Goal: Information Seeking & Learning: Learn about a topic

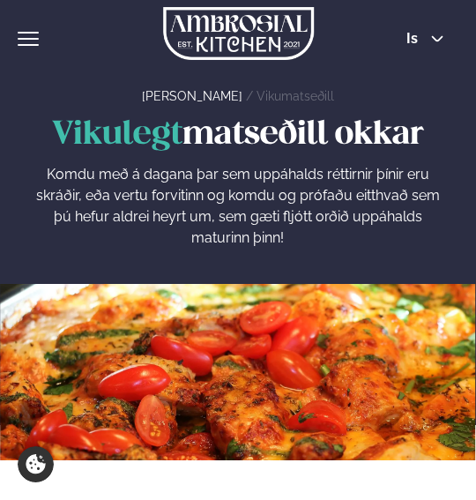
scroll to position [541, 0]
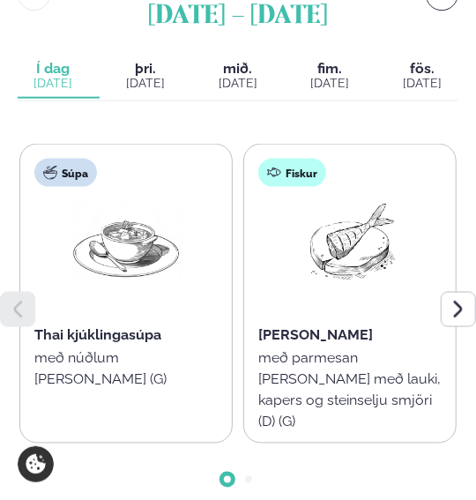
click at [345, 69] on span "fim." at bounding box center [330, 69] width 71 height 14
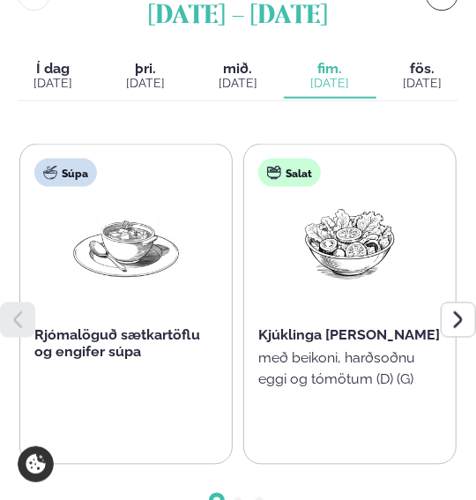
drag, startPoint x: 333, startPoint y: 124, endPoint x: 348, endPoint y: 123, distance: 15.0
click at [347, 124] on div "Matseðill vikunnar september 1 - 5 Í dag Í d. sep. 1 þriðjudagur þri. sep. 2 mi…" at bounding box center [238, 248] width 441 height 586
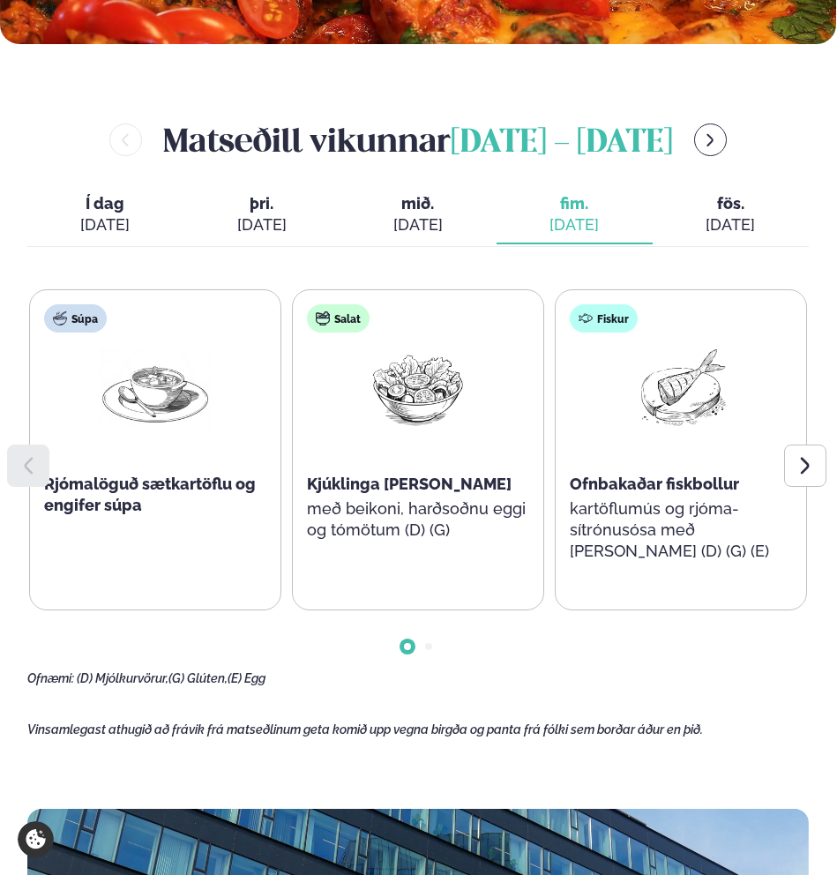
click at [273, 214] on button "þriðjudagur þri. sep. 2" at bounding box center [261, 215] width 156 height 58
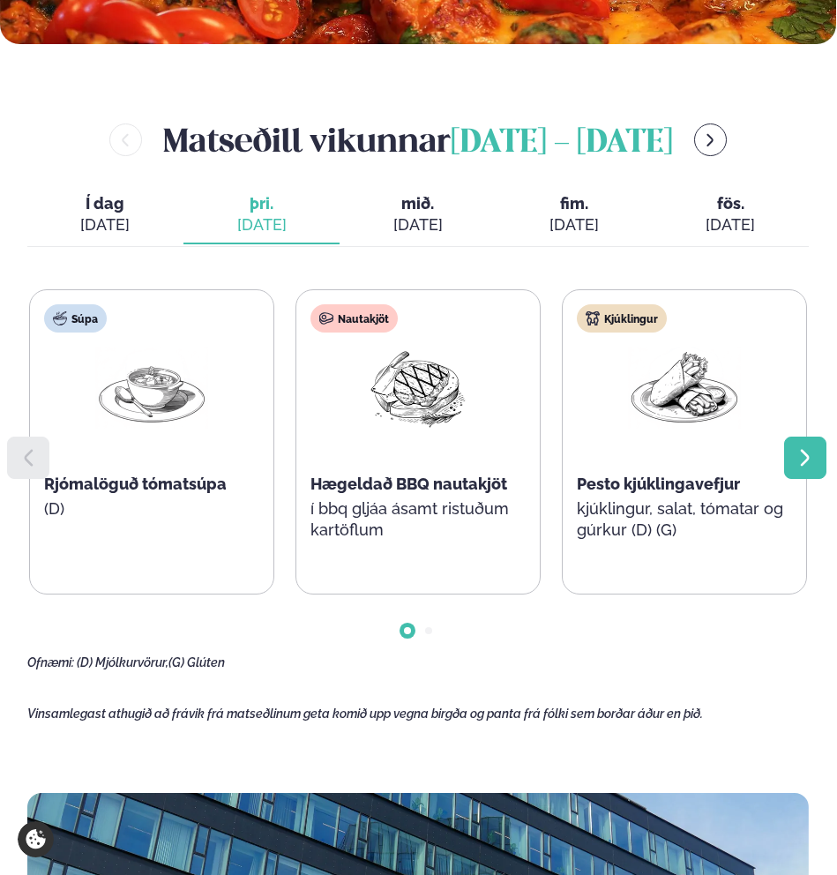
click at [475, 451] on icon at bounding box center [805, 457] width 21 height 21
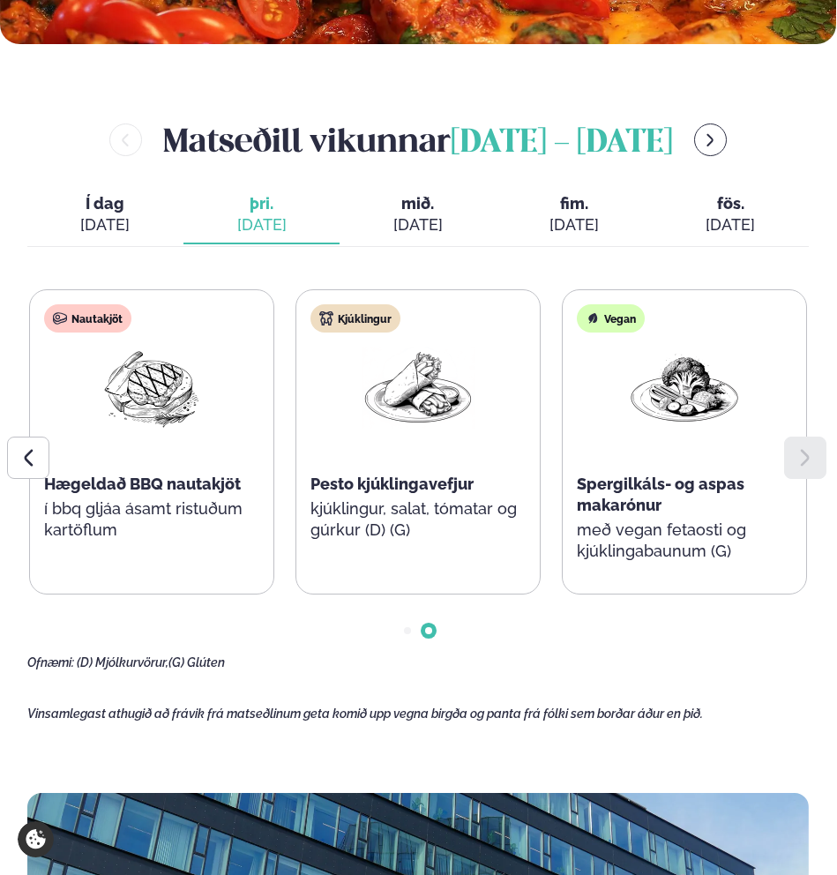
click at [475, 214] on div "[DATE]" at bounding box center [575, 224] width 128 height 21
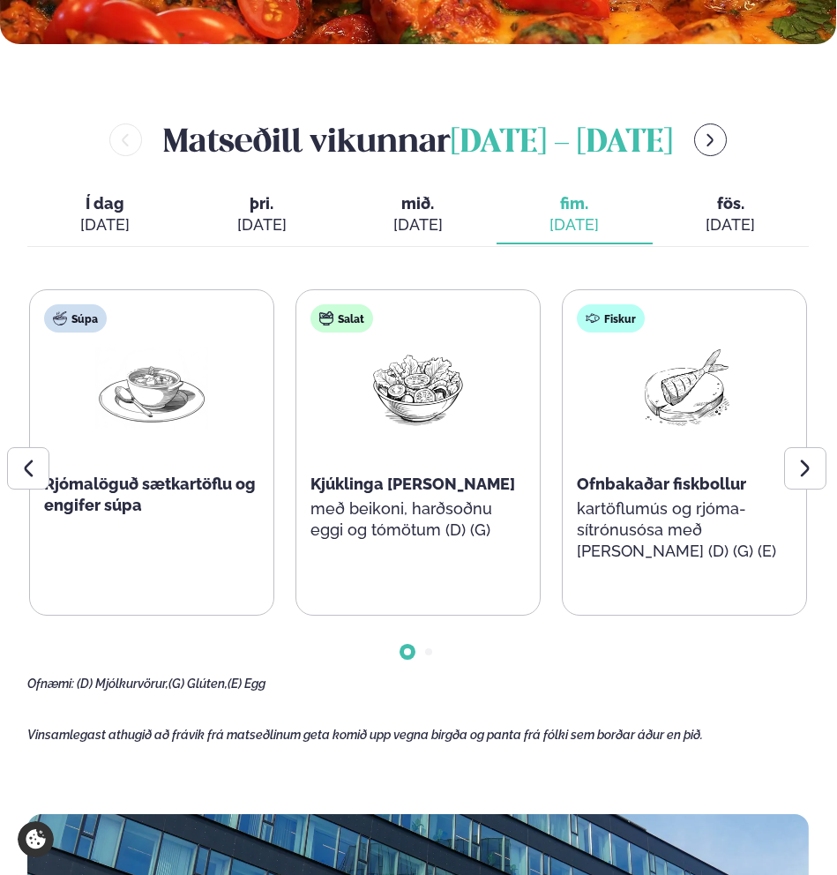
click at [475, 217] on div "[DATE]" at bounding box center [575, 224] width 128 height 21
click at [226, 409] on div "Súpa Rjómalöguð sætkartöflu og engifer súpa" at bounding box center [151, 431] width 243 height 282
click at [475, 470] on icon at bounding box center [805, 468] width 21 height 21
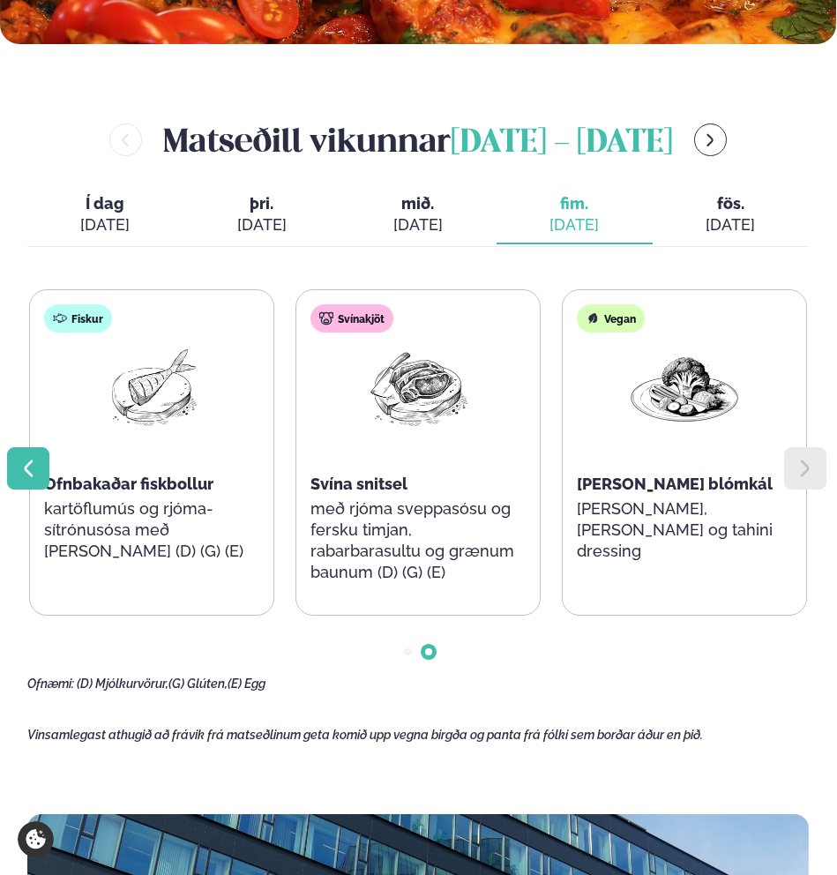
click at [42, 467] on div at bounding box center [28, 468] width 42 height 42
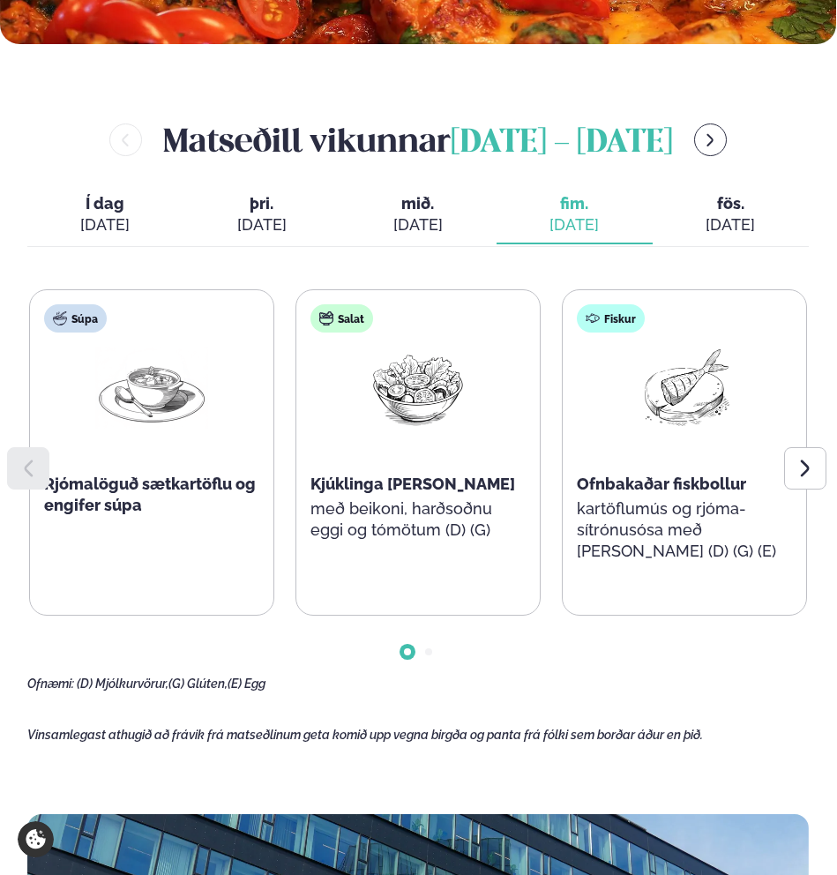
click at [475, 479] on main "Heim / Vikumatseðill Vikulegt matseðill okkar Komdu með á dagana þar sem uppáha…" at bounding box center [418, 669] width 837 height 2421
click at [475, 477] on div at bounding box center [805, 468] width 42 height 42
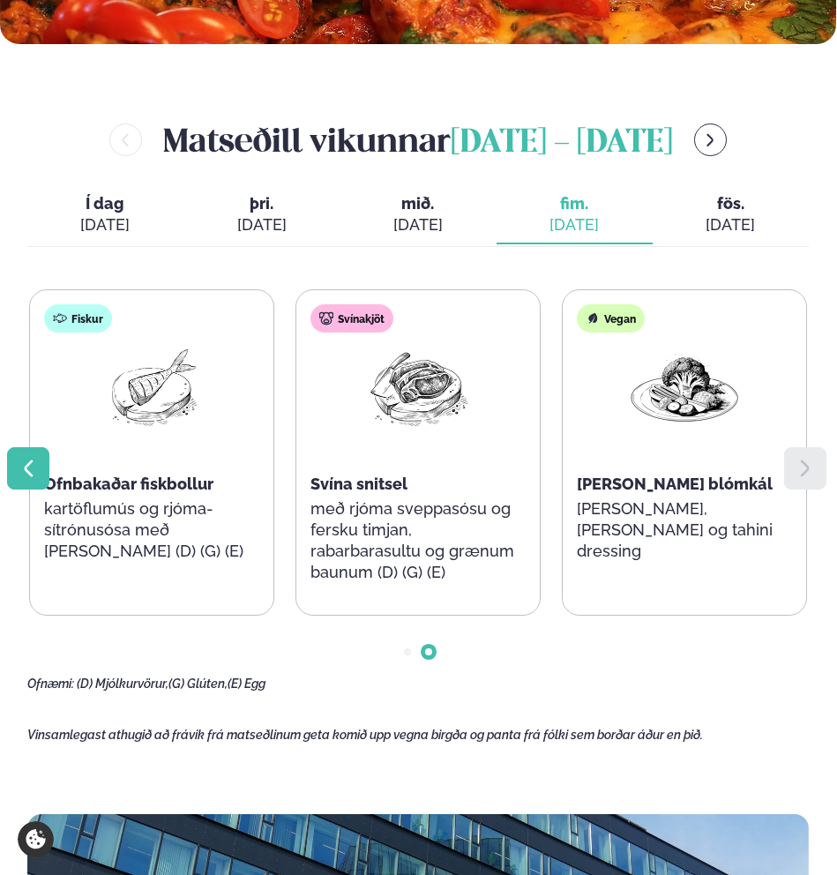
click at [20, 469] on icon at bounding box center [28, 468] width 21 height 21
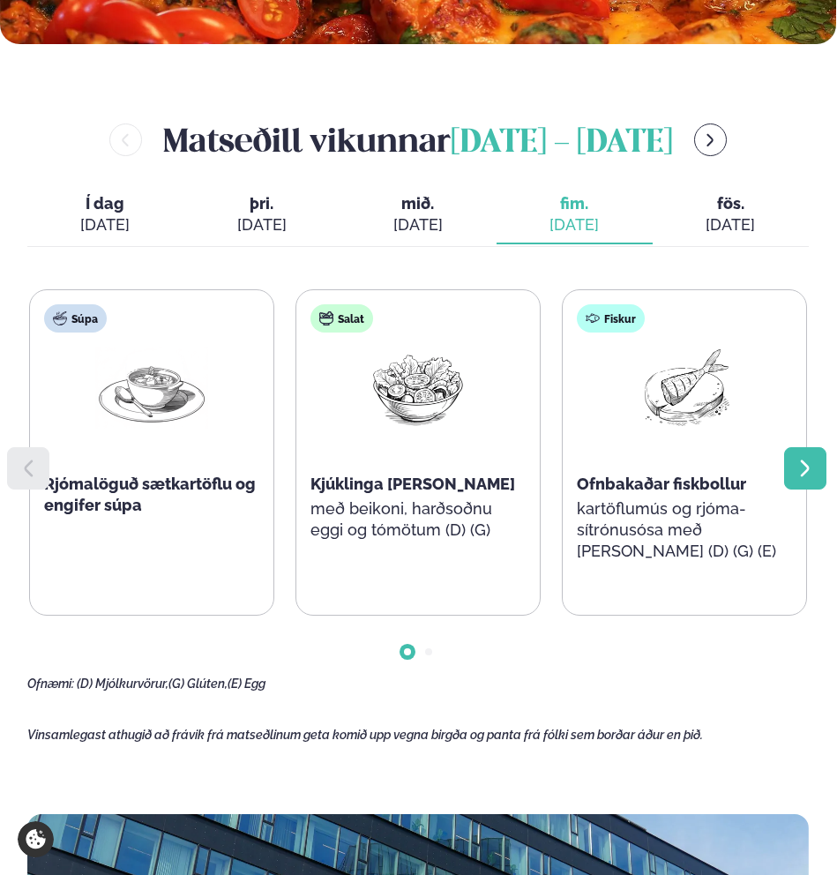
click at [475, 459] on icon at bounding box center [805, 468] width 21 height 21
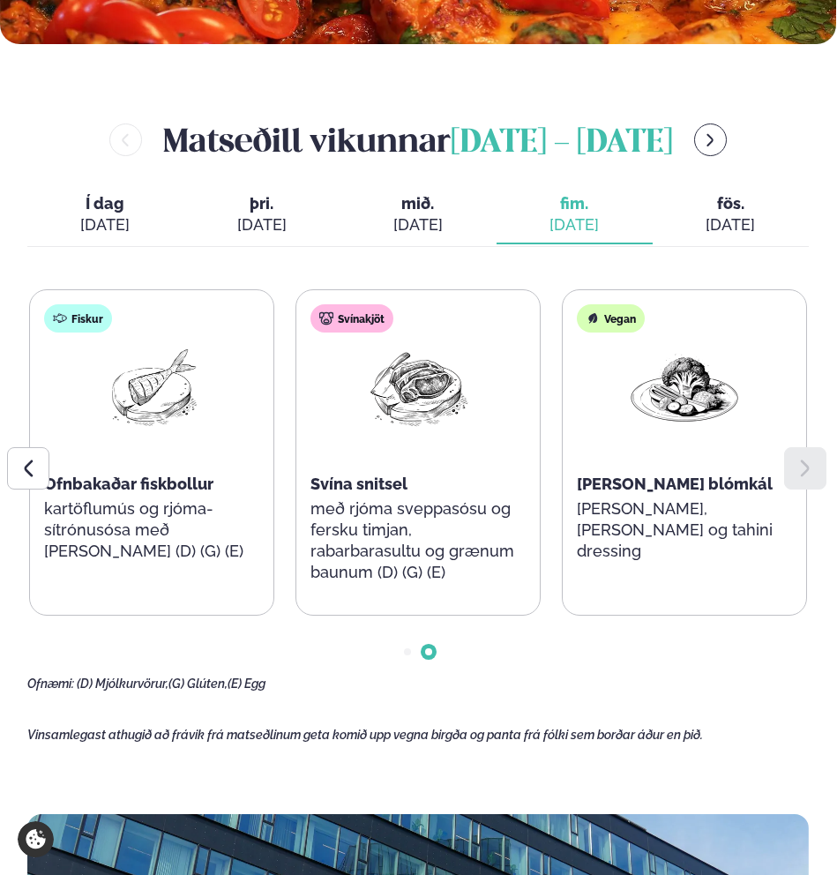
click at [475, 460] on div at bounding box center [805, 468] width 42 height 42
drag, startPoint x: 5, startPoint y: 468, endPoint x: 19, endPoint y: 471, distance: 13.5
click at [10, 469] on main "Heim / Vikumatseðill Vikulegt matseðill okkar Komdu með á dagana þar sem uppáha…" at bounding box center [418, 669] width 837 height 2421
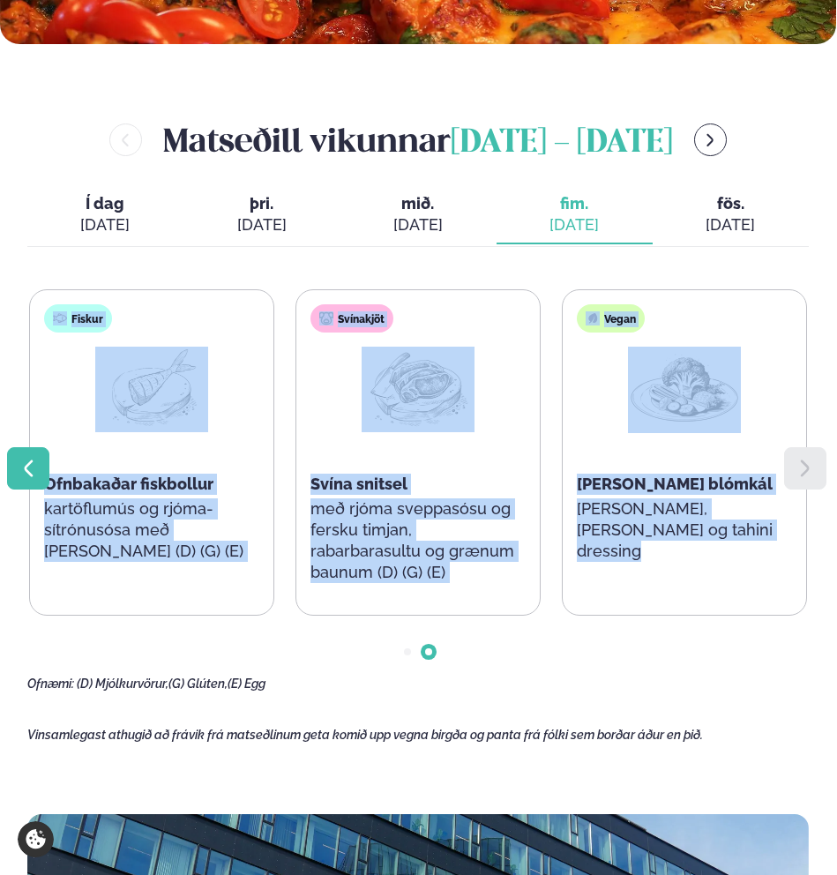
click at [20, 471] on icon at bounding box center [28, 468] width 21 height 21
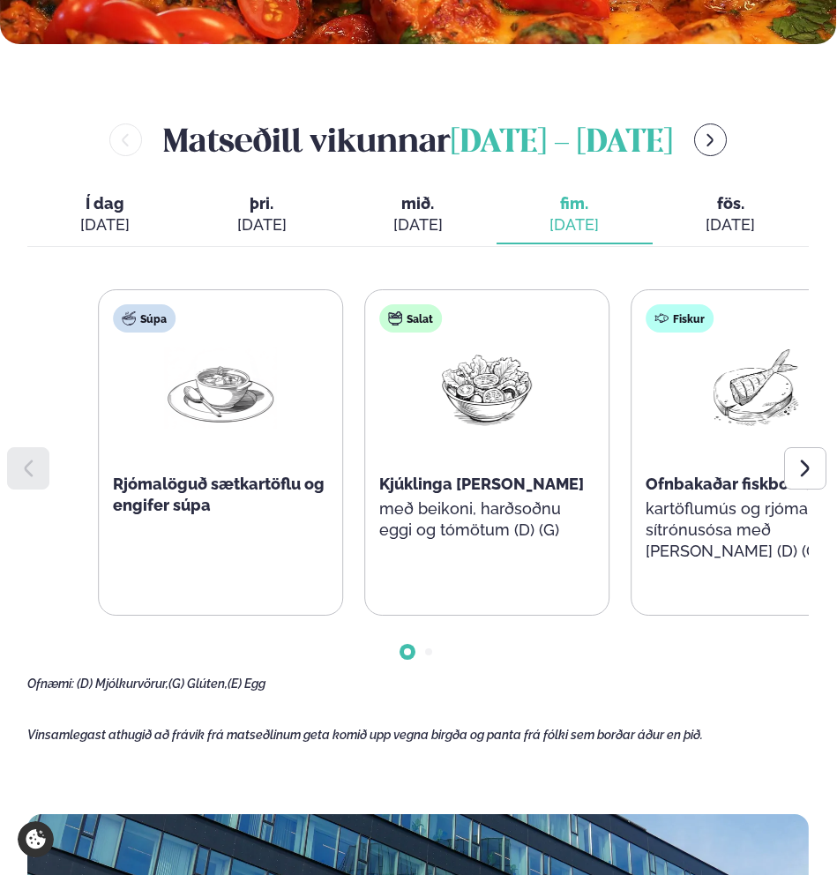
click at [335, 497] on div "Súpa Rjómalöguð sætkartöflu og engifer súpa" at bounding box center [220, 431] width 243 height 282
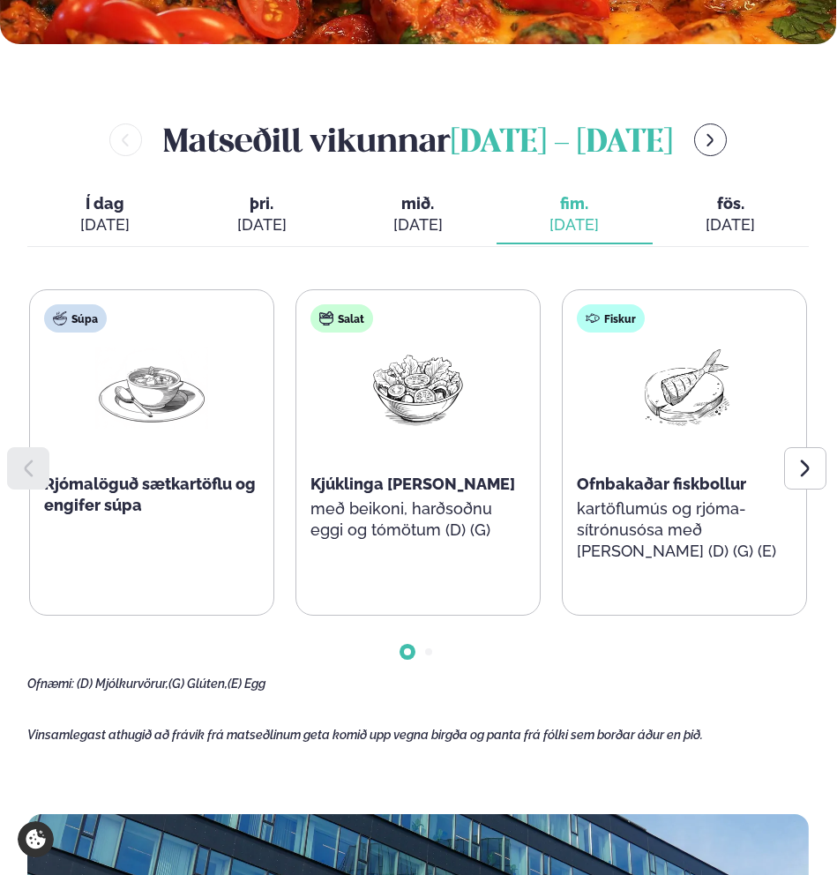
click at [116, 499] on span "Rjómalöguð sætkartöflu og engifer súpa" at bounding box center [150, 494] width 212 height 40
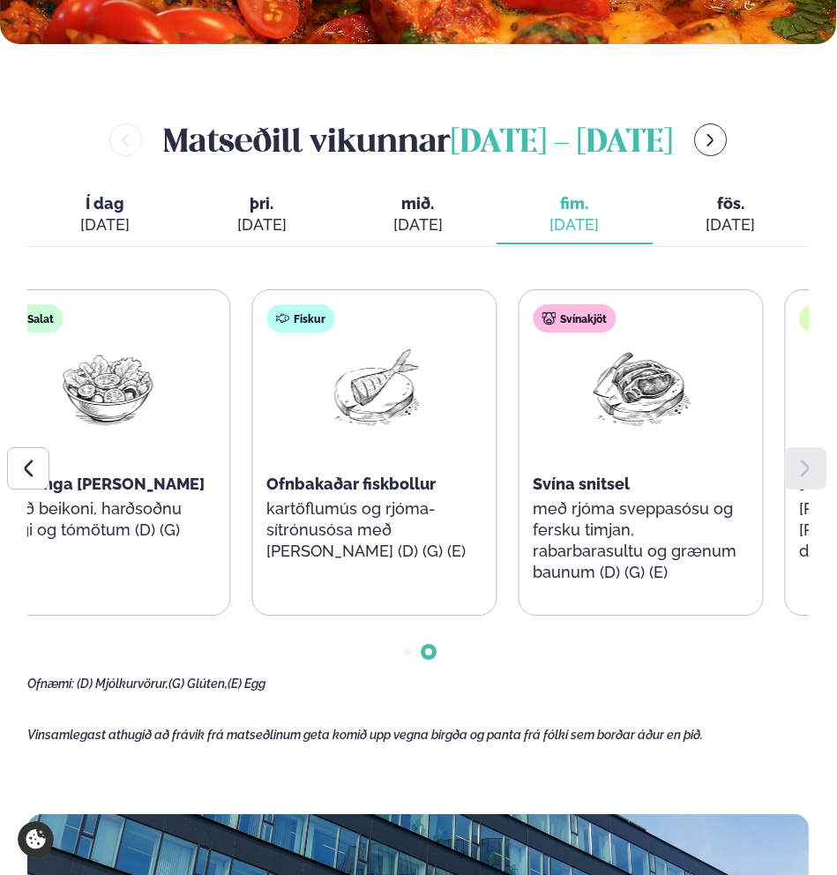
click at [116, 499] on div "Súpa Rjómalöguð sætkartöflu og engifer súpa Salat Kjúklinga Caesar salat með be…" at bounding box center [108, 452] width 778 height 326
click at [116, 499] on p "með beikoni, harðsoðnu eggi og tómötum (D) (G)" at bounding box center [107, 519] width 215 height 42
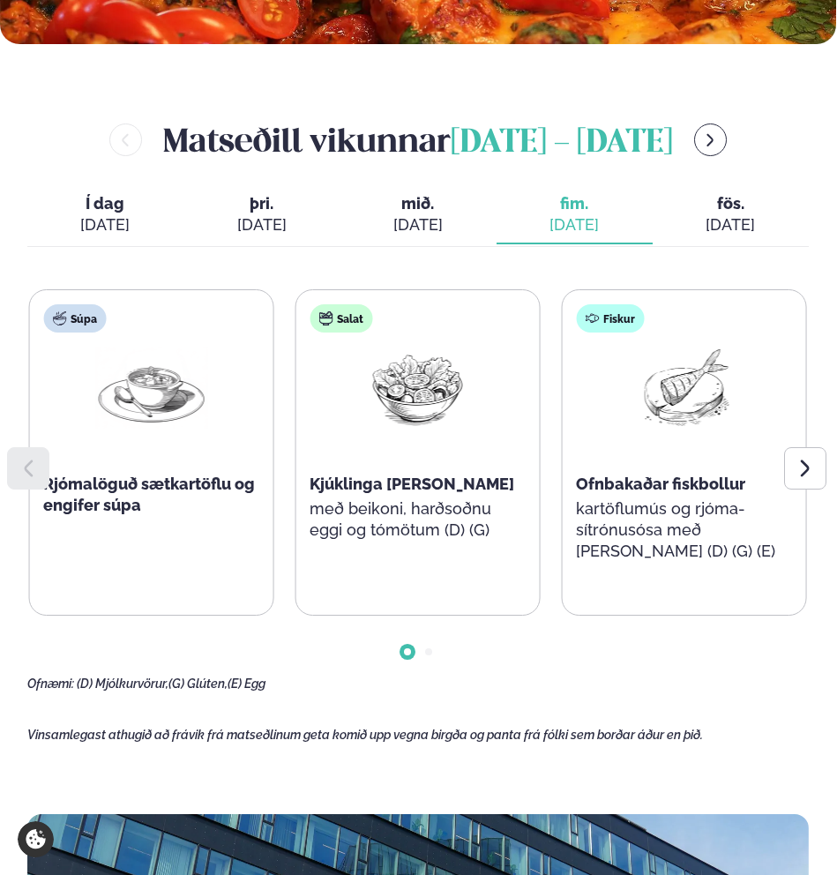
click at [120, 499] on span "Rjómalöguð sætkartöflu og engifer súpa" at bounding box center [149, 494] width 212 height 40
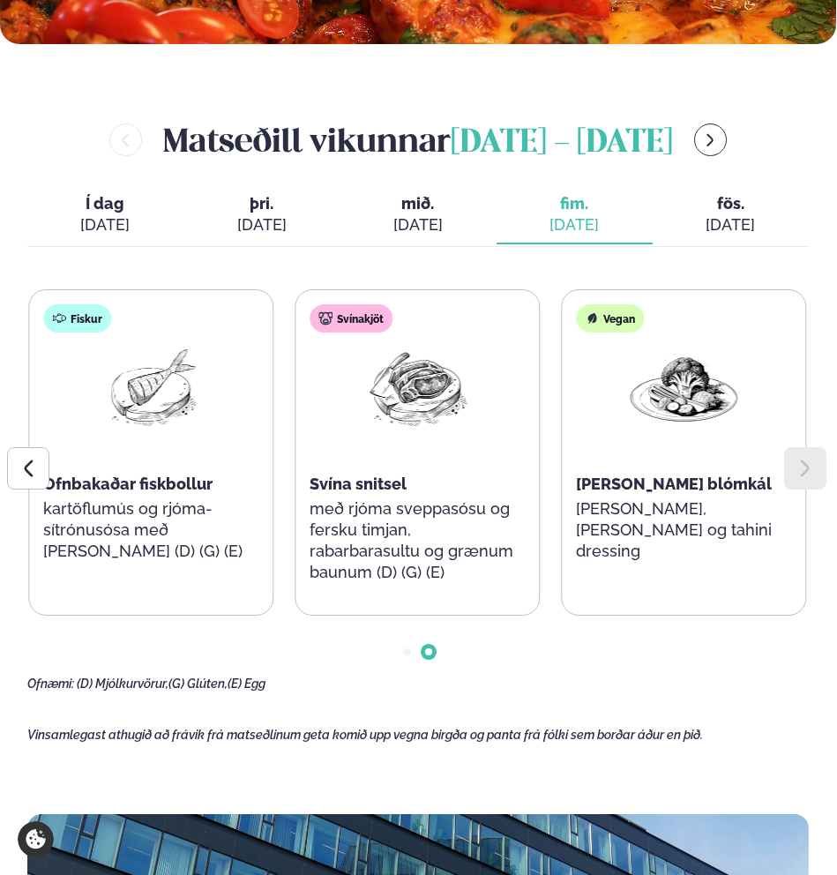
click at [113, 493] on div "Ofnbakaðar fiskbollur" at bounding box center [150, 484] width 215 height 21
click at [34, 479] on icon at bounding box center [28, 468] width 21 height 21
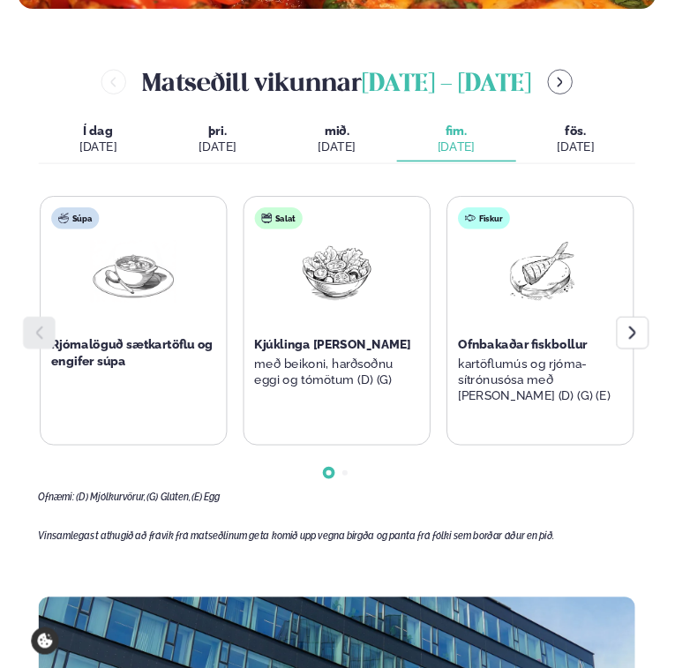
scroll to position [572, 0]
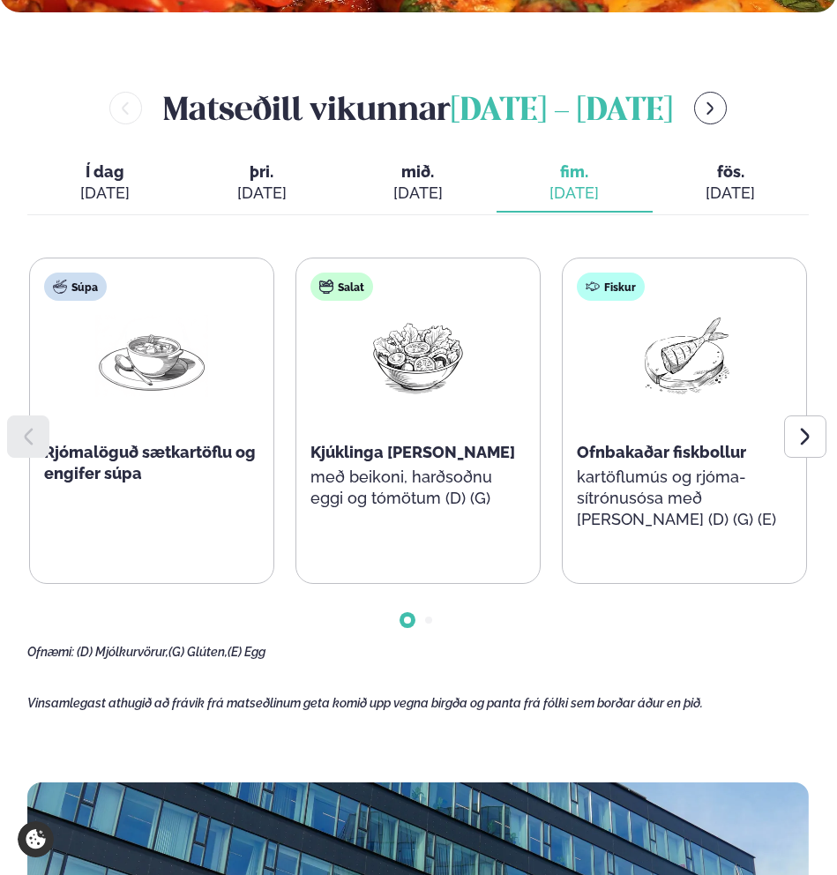
click at [46, 302] on div "Súpa Rjómalöguð sætkartöflu og engifer súpa" at bounding box center [151, 399] width 243 height 282
click at [16, 453] on div at bounding box center [28, 436] width 42 height 42
drag, startPoint x: 22, startPoint y: 436, endPoint x: 425, endPoint y: 514, distance: 410.6
click at [36, 437] on icon at bounding box center [28, 436] width 21 height 21
click at [475, 426] on icon at bounding box center [805, 436] width 21 height 21
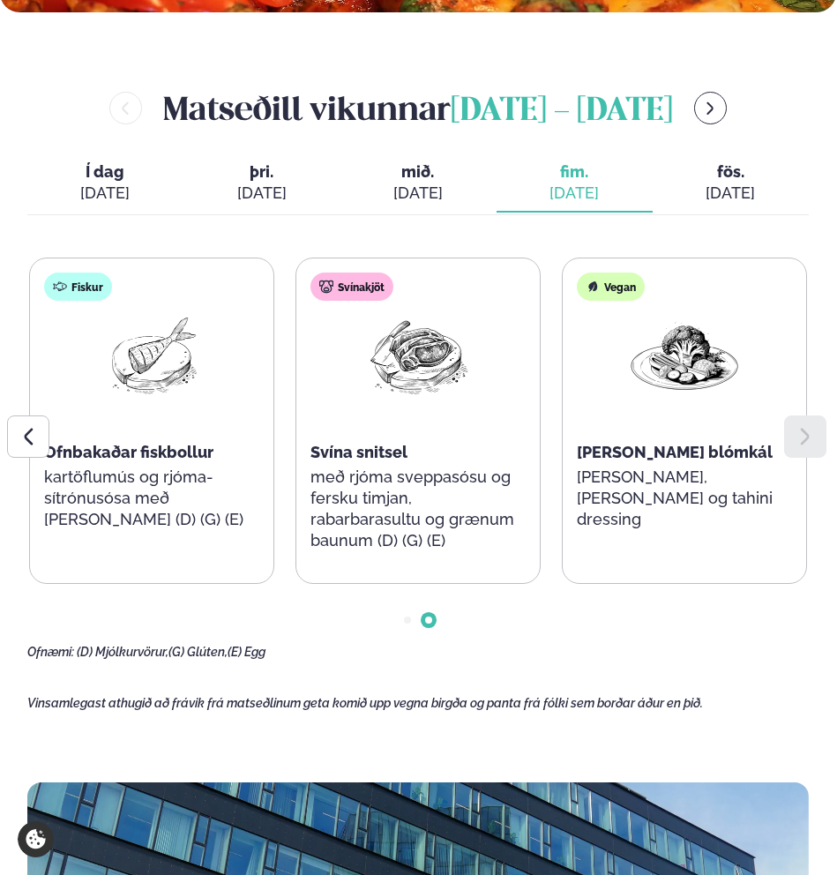
click at [159, 374] on img at bounding box center [151, 356] width 113 height 82
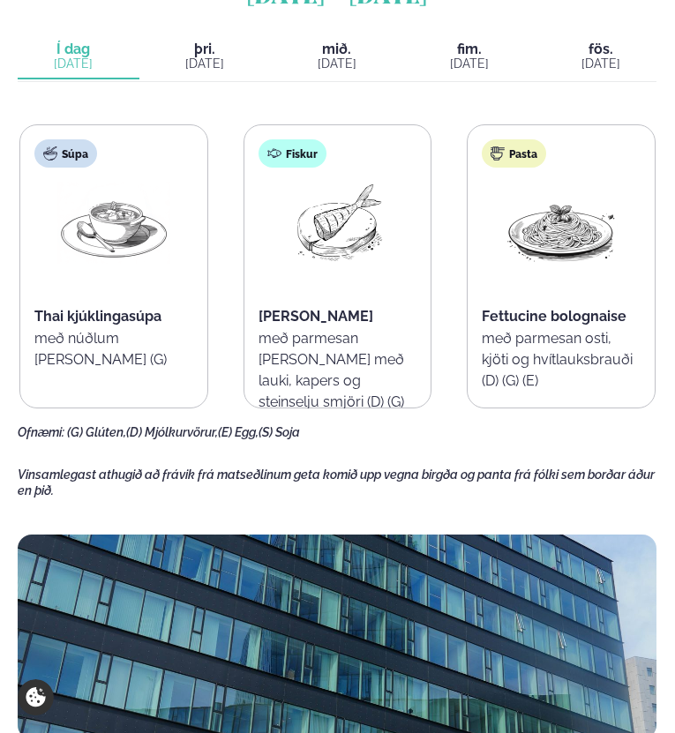
scroll to position [551, 0]
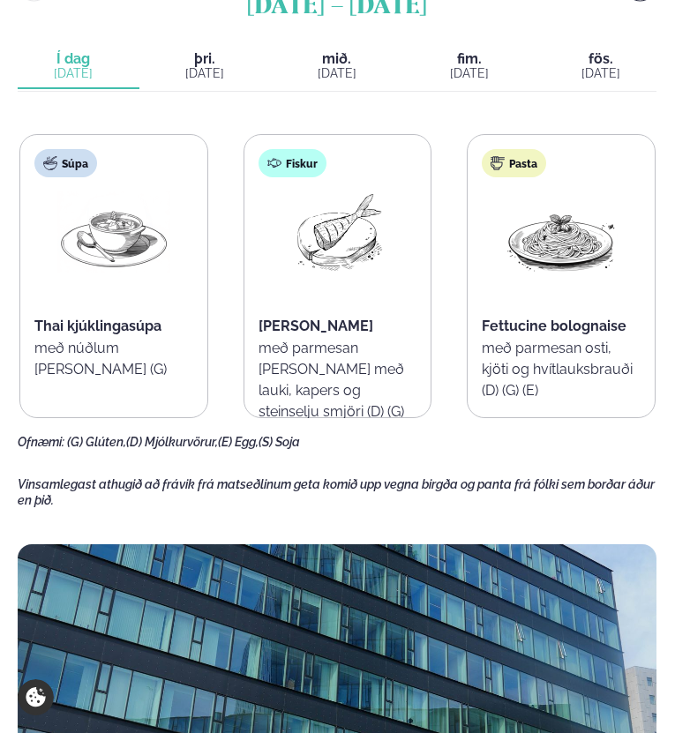
click at [214, 66] on span "þri." at bounding box center [205, 59] width 111 height 14
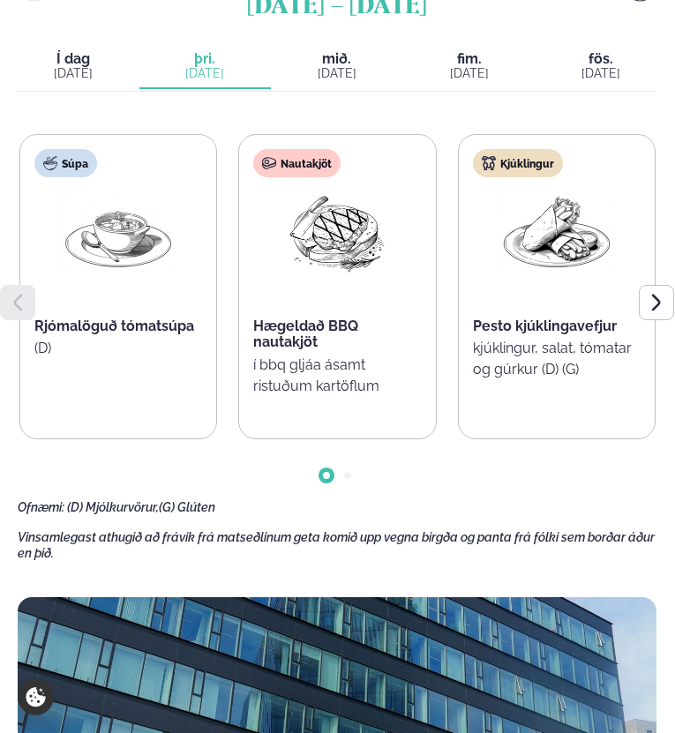
click at [329, 273] on img at bounding box center [336, 232] width 113 height 82
drag, startPoint x: 497, startPoint y: 617, endPoint x: 485, endPoint y: 615, distance: 12.6
click at [491, 515] on div "Súpa Rjómalöguð tómatsúpa (D) Nautakjöt Hægeldað BBQ nautakjöt í bbq gljáa ásam…" at bounding box center [337, 324] width 638 height 381
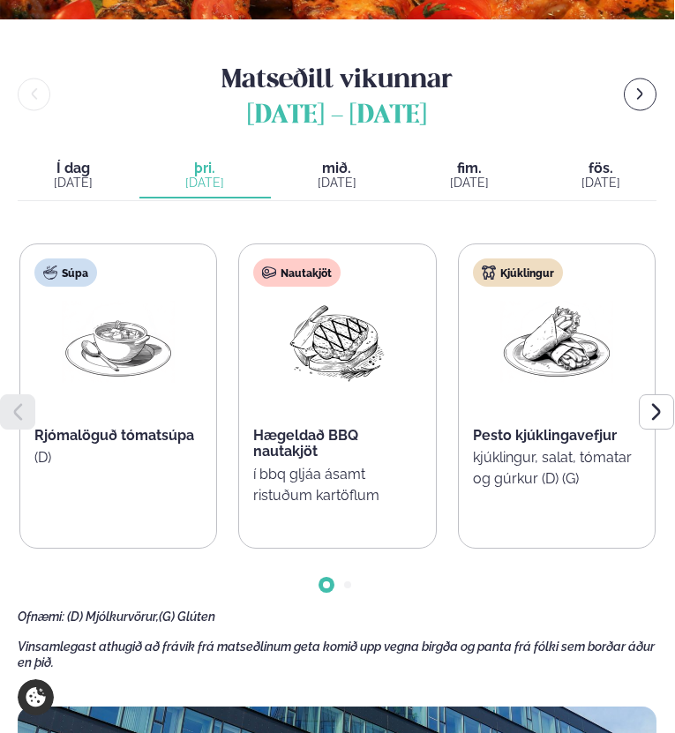
scroll to position [436, 0]
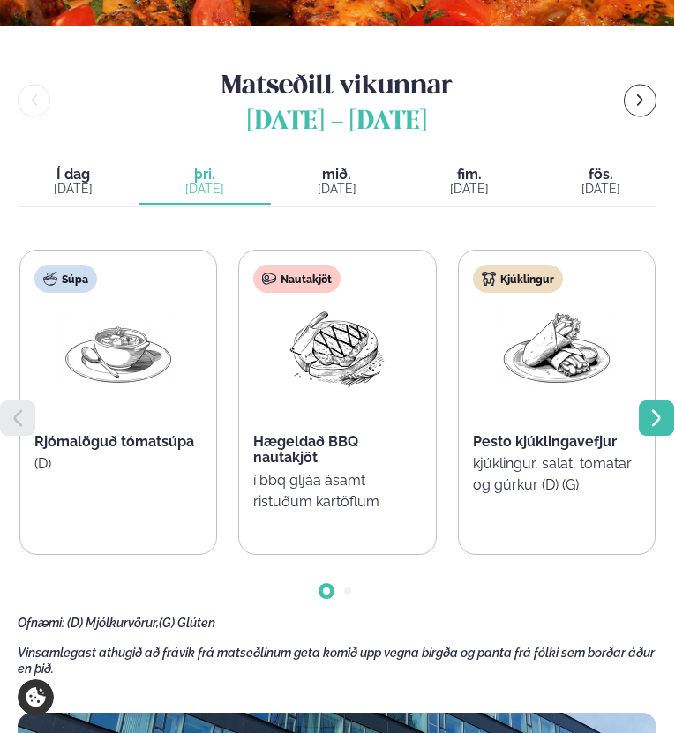
click at [634, 526] on div "Súpa Rjómalöguð tómatsúpa (D) Nautakjöt Hægeldað BBQ nautakjöt í bbq gljáa ásam…" at bounding box center [337, 440] width 638 height 381
click at [638, 436] on div at bounding box center [655, 417] width 35 height 35
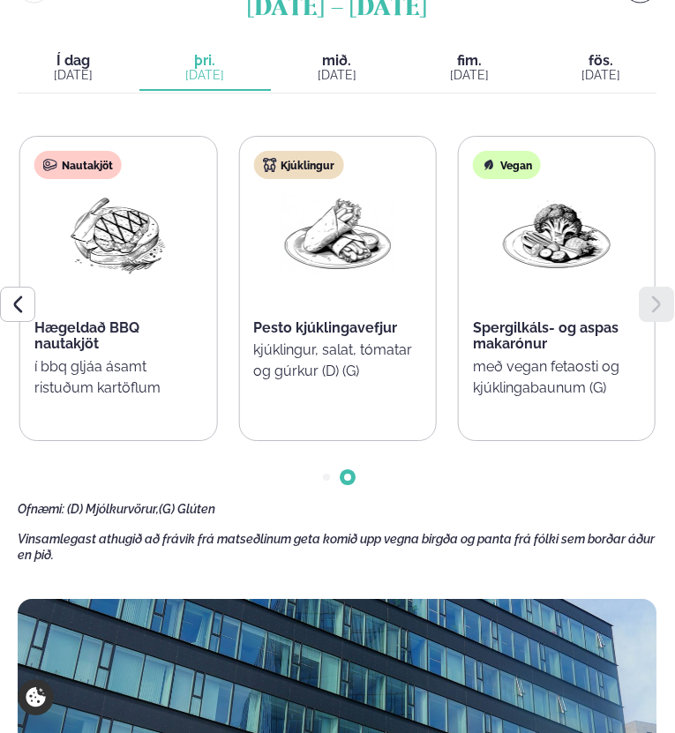
scroll to position [519, 0]
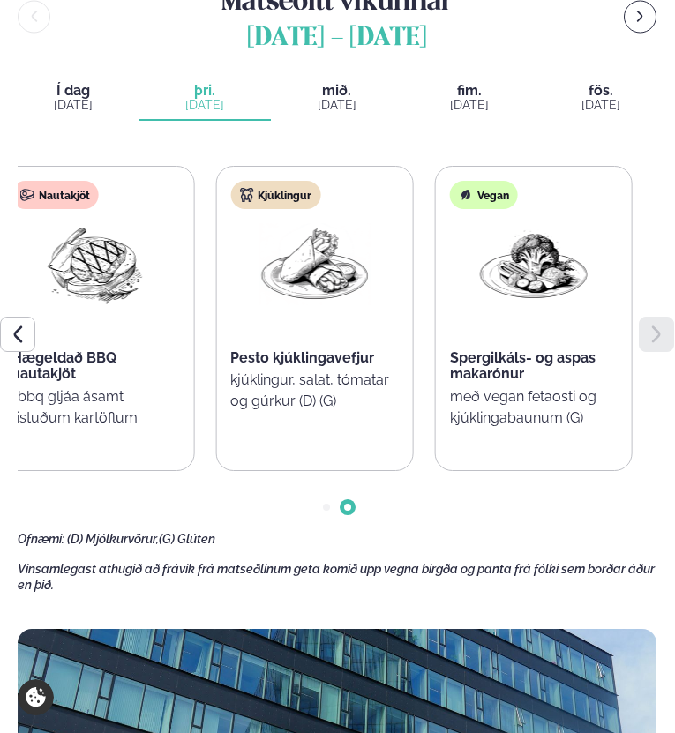
click at [143, 429] on p "í bbq gljáa ásamt ristuðum kartöflum" at bounding box center [95, 407] width 168 height 42
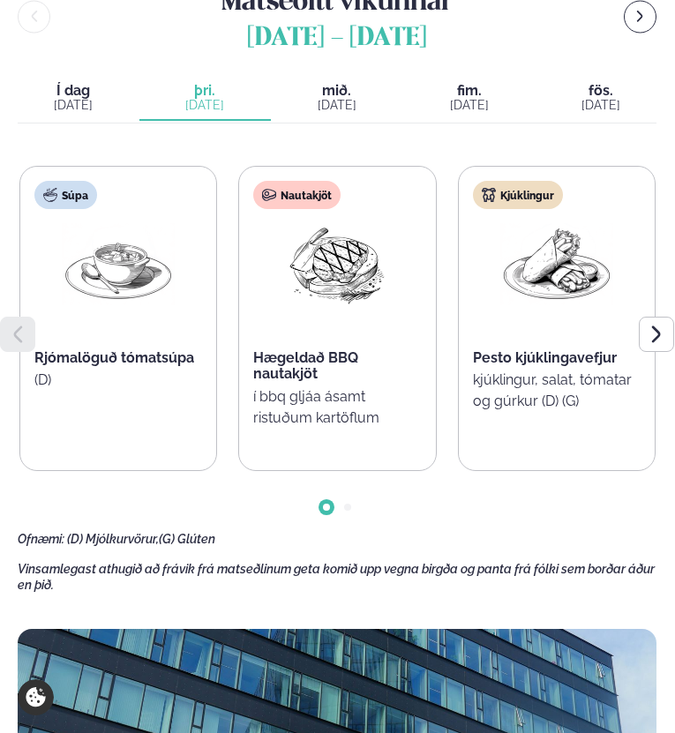
click at [284, 429] on p "í bbq gljáa ásamt ristuðum kartöflum" at bounding box center [337, 407] width 168 height 42
click at [287, 429] on p "í bbq gljáa ásamt ristuðum kartöflum" at bounding box center [337, 407] width 168 height 42
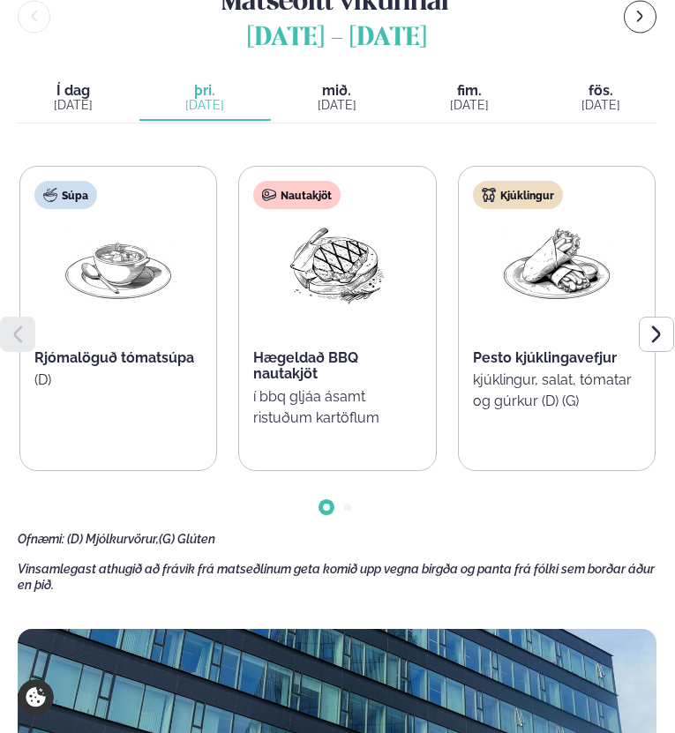
click at [287, 429] on p "í bbq gljáa ásamt ristuðum kartöflum" at bounding box center [337, 407] width 168 height 42
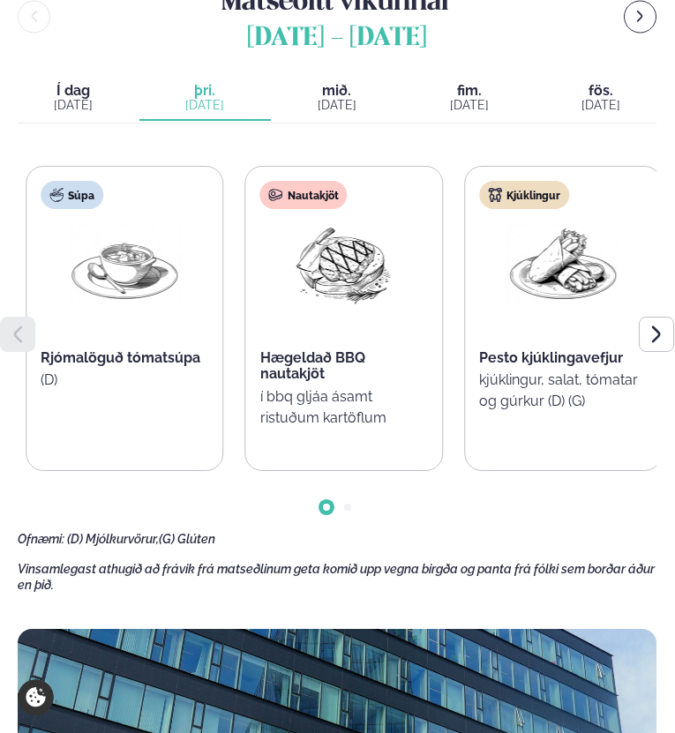
click at [264, 382] on span "Hægeldað BBQ nautakjöt" at bounding box center [312, 365] width 105 height 33
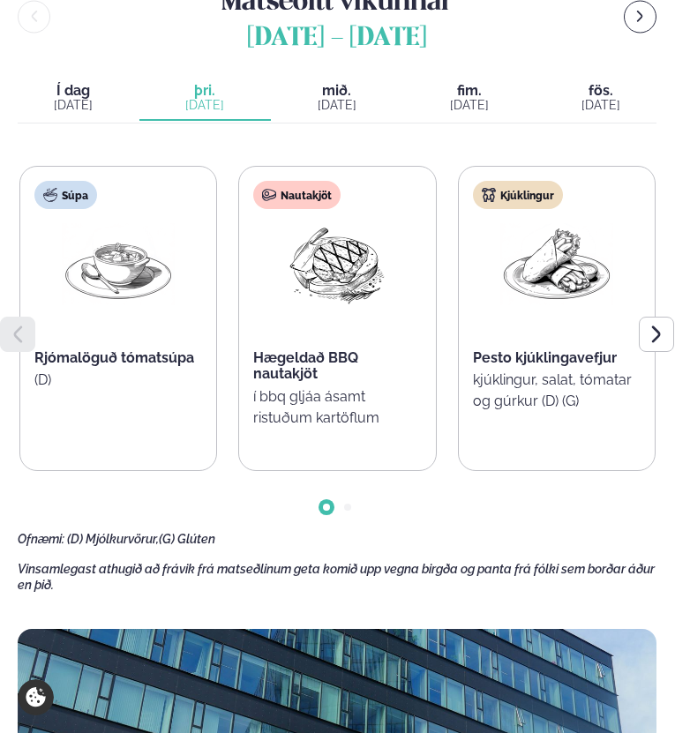
click at [273, 382] on span "Hægeldað BBQ nautakjöt" at bounding box center [305, 365] width 105 height 33
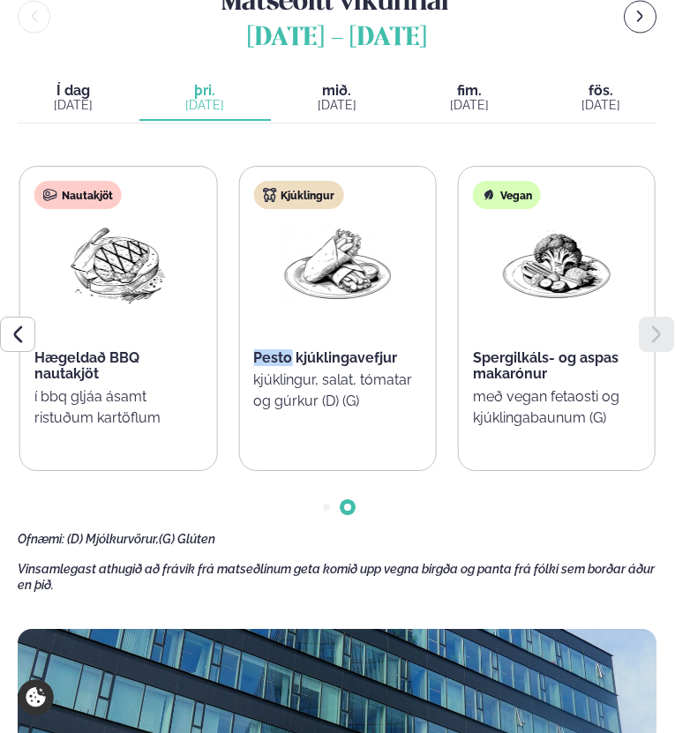
drag, startPoint x: 260, startPoint y: 484, endPoint x: 288, endPoint y: 497, distance: 30.8
click at [291, 449] on div "Kjúklingur Pesto kjúklingavefjur kjúklingur, salat, tómatar og gúrkur (D) (G)" at bounding box center [337, 308] width 196 height 282
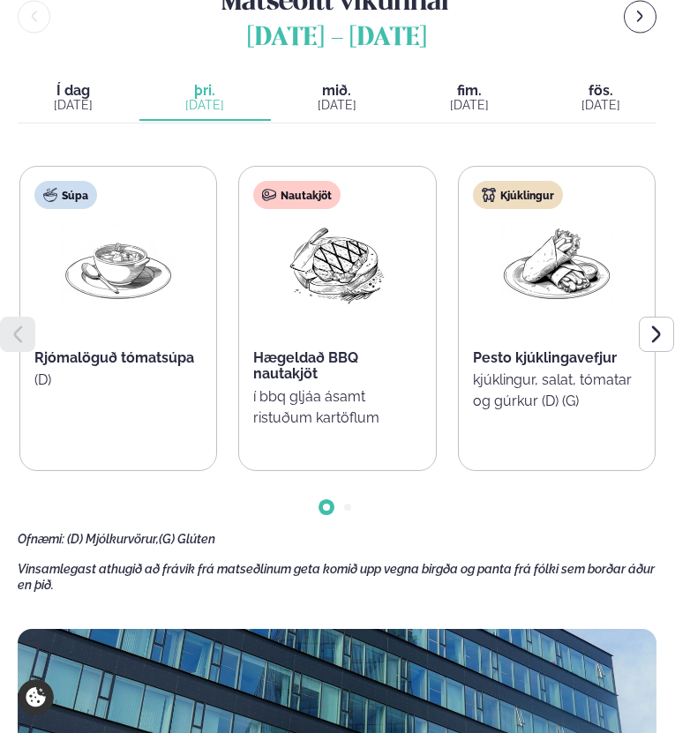
drag, startPoint x: 491, startPoint y: 549, endPoint x: 511, endPoint y: 515, distance: 38.7
click at [511, 412] on p "kjúklingur, salat, tómatar og gúrkur (D) (G)" at bounding box center [557, 391] width 168 height 42
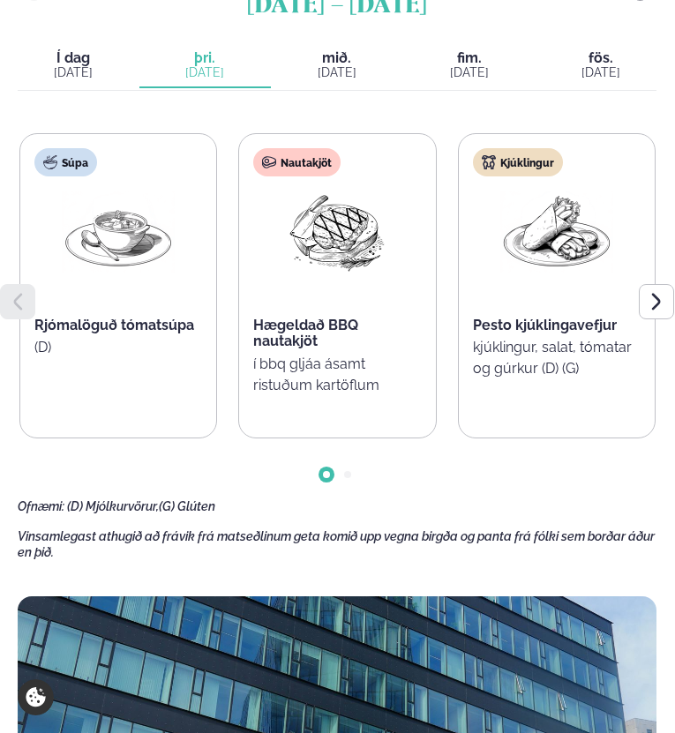
scroll to position [581, 0]
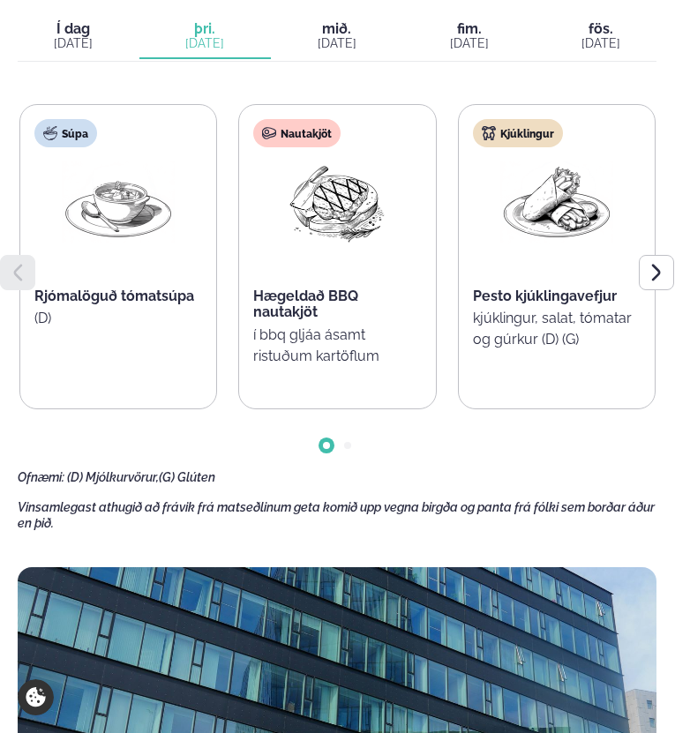
click at [10, 283] on icon at bounding box center [17, 272] width 21 height 21
click at [653, 280] on icon at bounding box center [656, 272] width 9 height 17
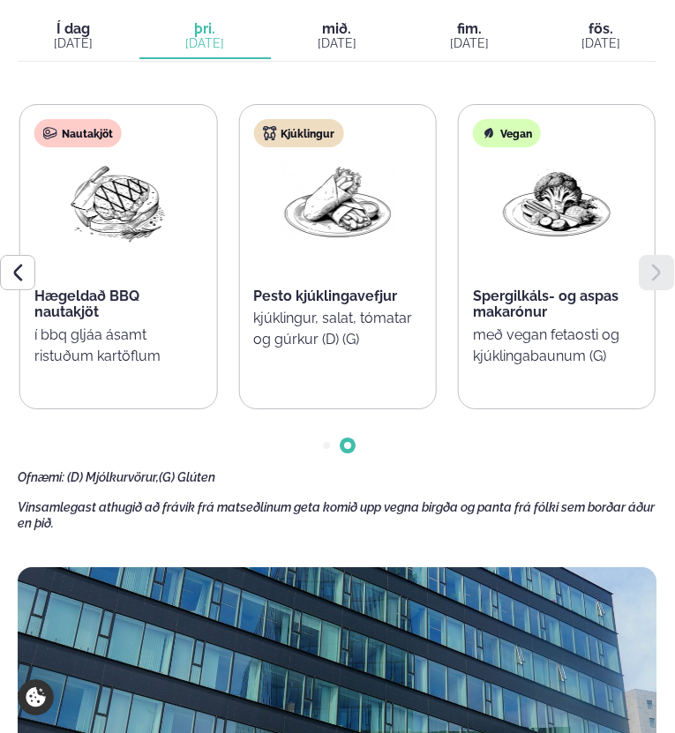
click at [461, 50] on div "[DATE]" at bounding box center [469, 43] width 111 height 14
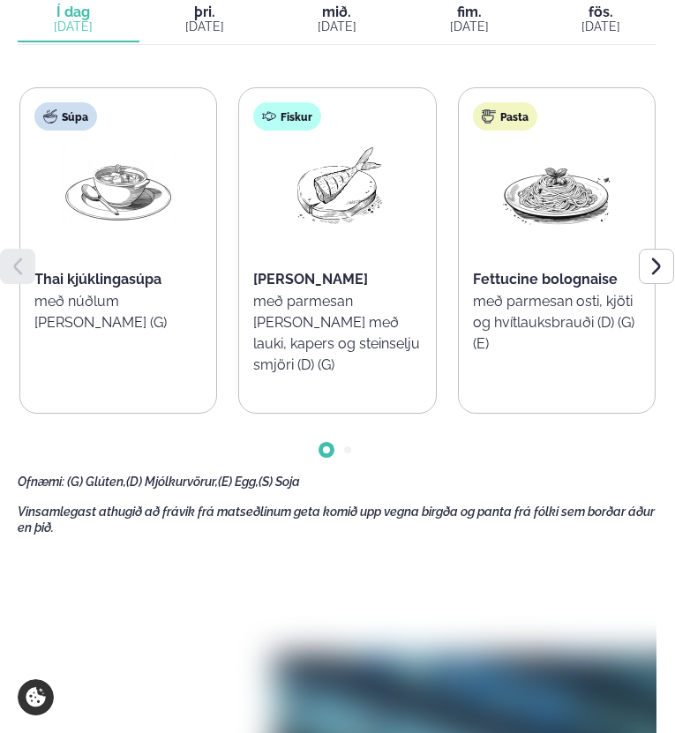
scroll to position [609, 0]
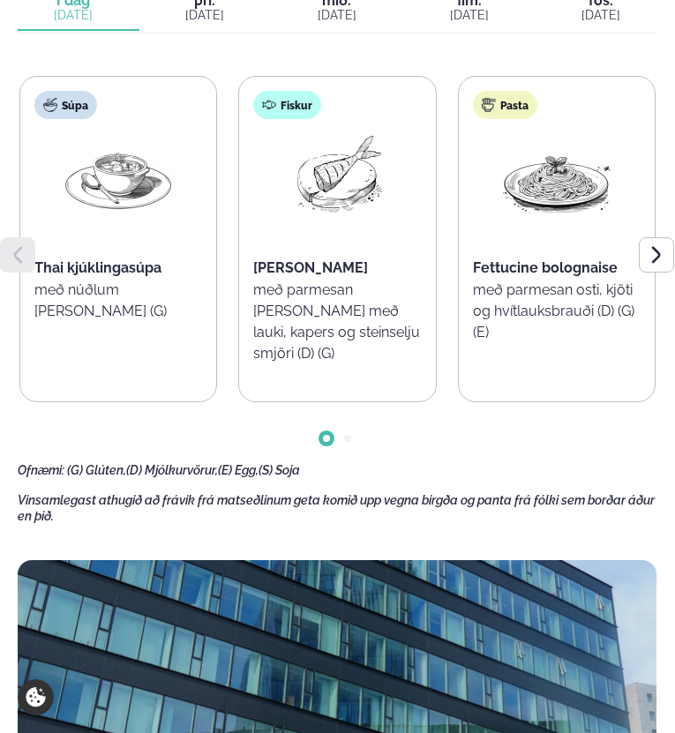
click at [207, 22] on div "[DATE]" at bounding box center [205, 15] width 111 height 14
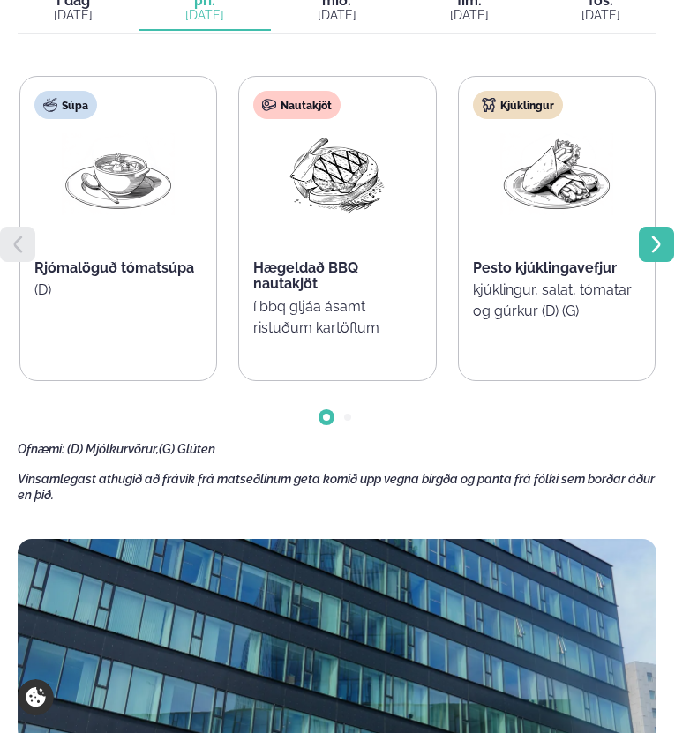
click at [674, 262] on div at bounding box center [655, 244] width 35 height 35
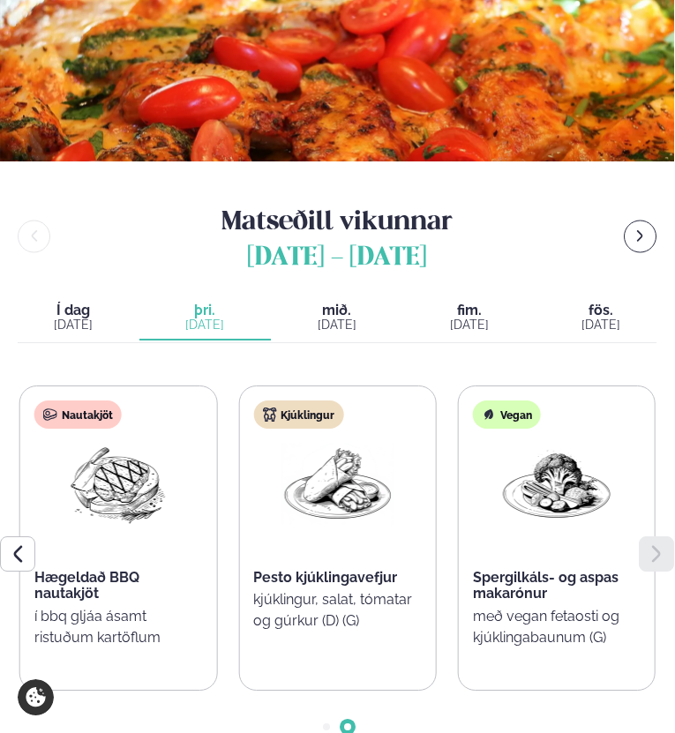
scroll to position [0, 0]
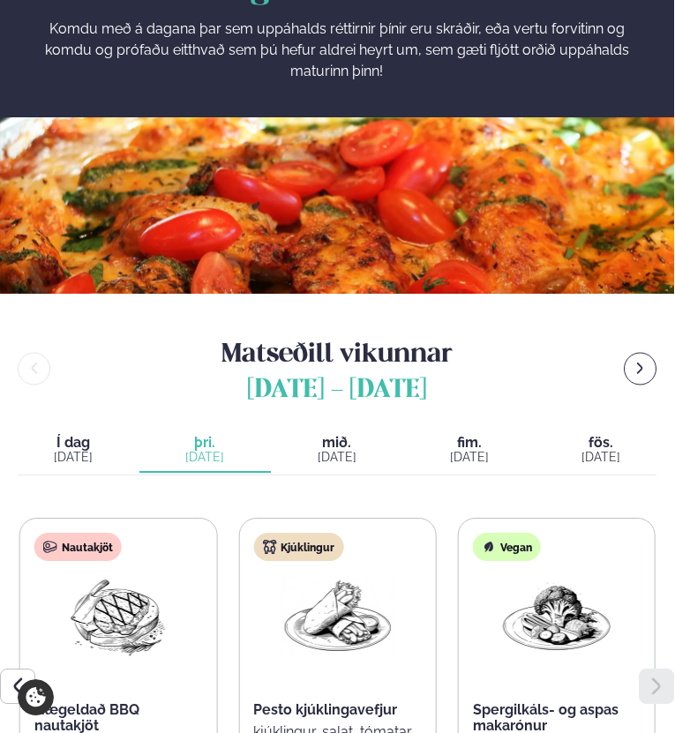
drag, startPoint x: 425, startPoint y: 620, endPoint x: 437, endPoint y: 594, distance: 28.4
click at [425, 616] on div "Matseðill vikunnar september 1 - 5 Í dag Í d. sep. 1 þriðjudagur þri. sep. 2 mi…" at bounding box center [337, 614] width 638 height 570
click at [439, 473] on button "fimmtudagur fim. [DATE]" at bounding box center [469, 451] width 132 height 44
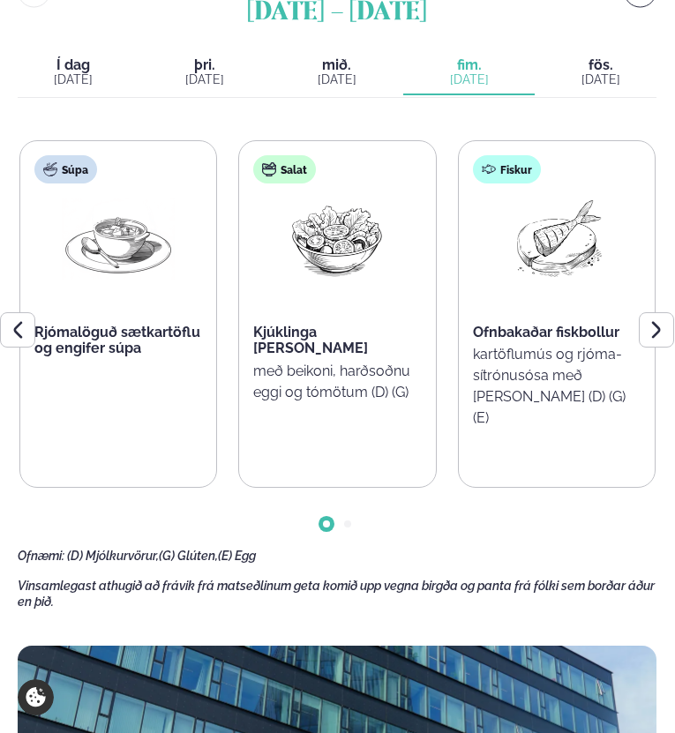
scroll to position [550, 0]
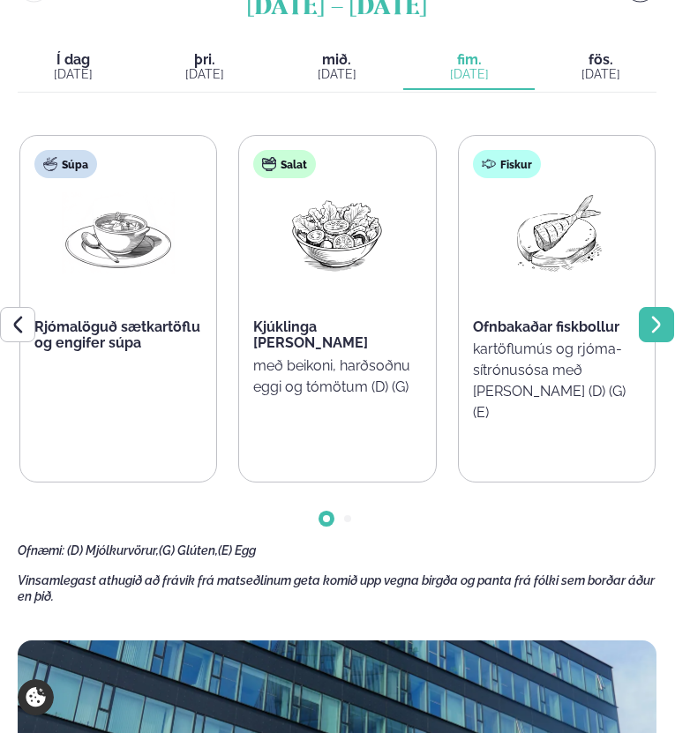
click at [674, 342] on div at bounding box center [655, 324] width 35 height 35
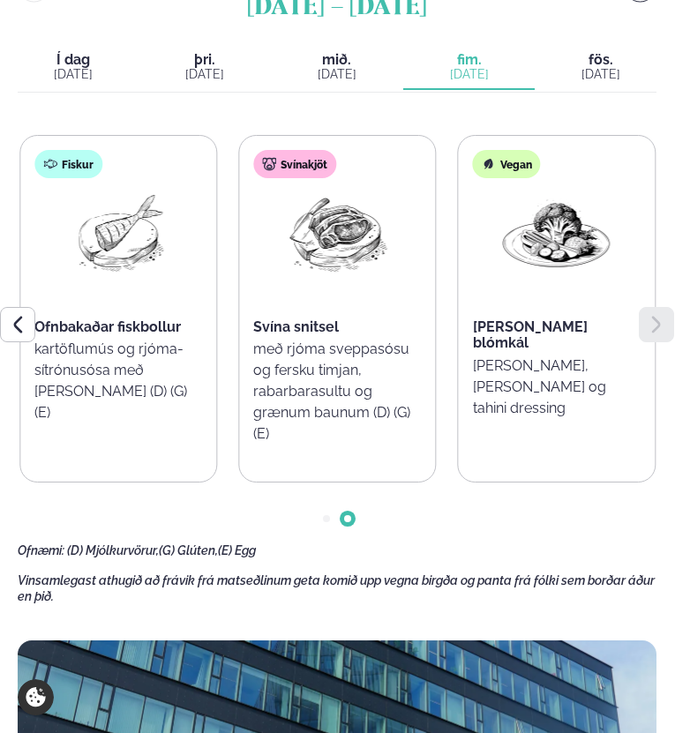
scroll to position [551, 0]
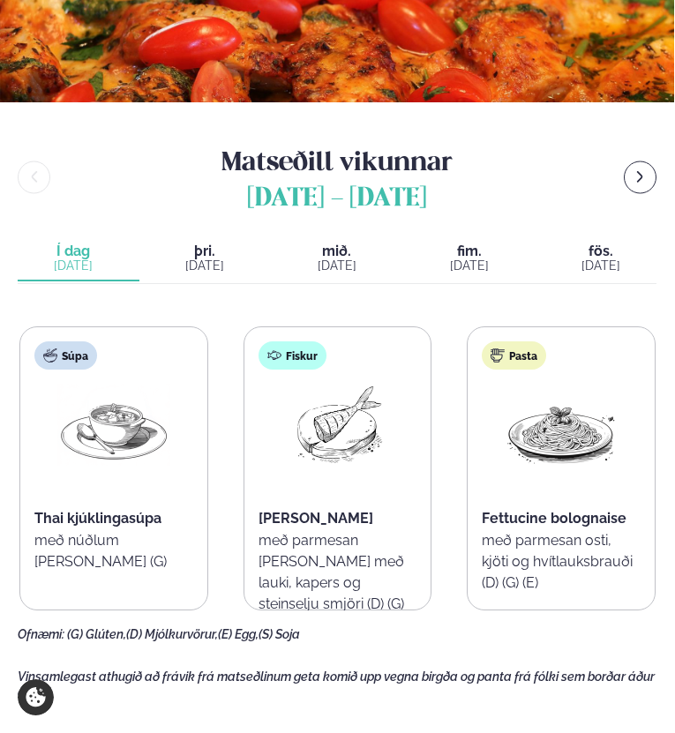
scroll to position [373, 0]
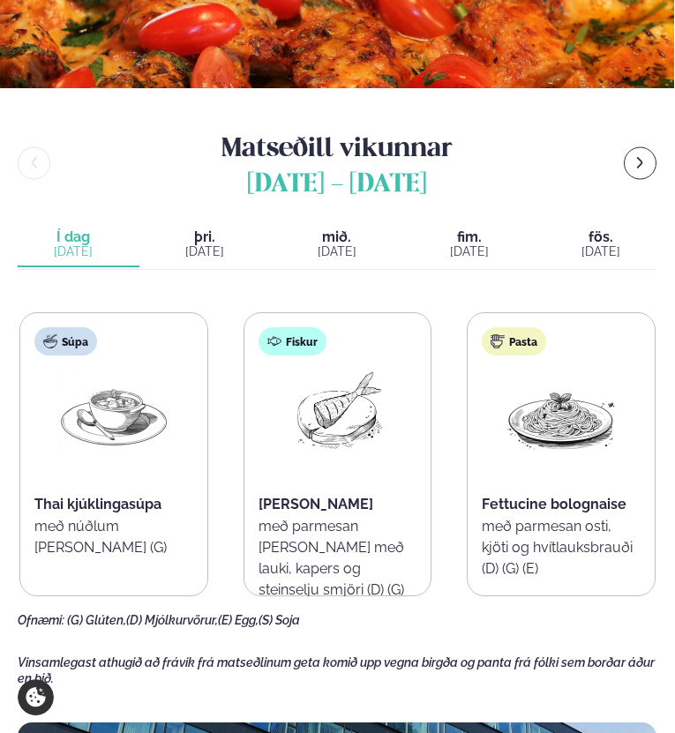
click at [471, 258] on div "[DATE]" at bounding box center [469, 251] width 111 height 14
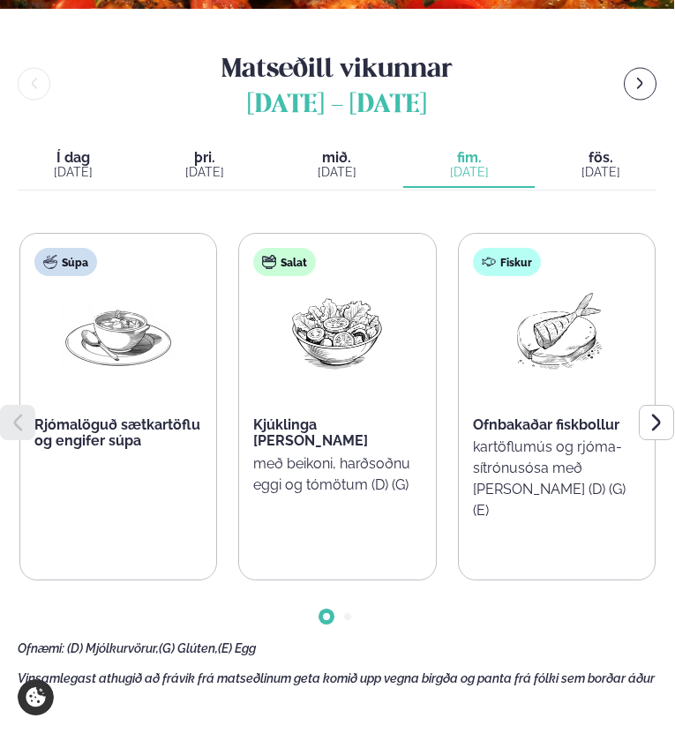
scroll to position [472, 0]
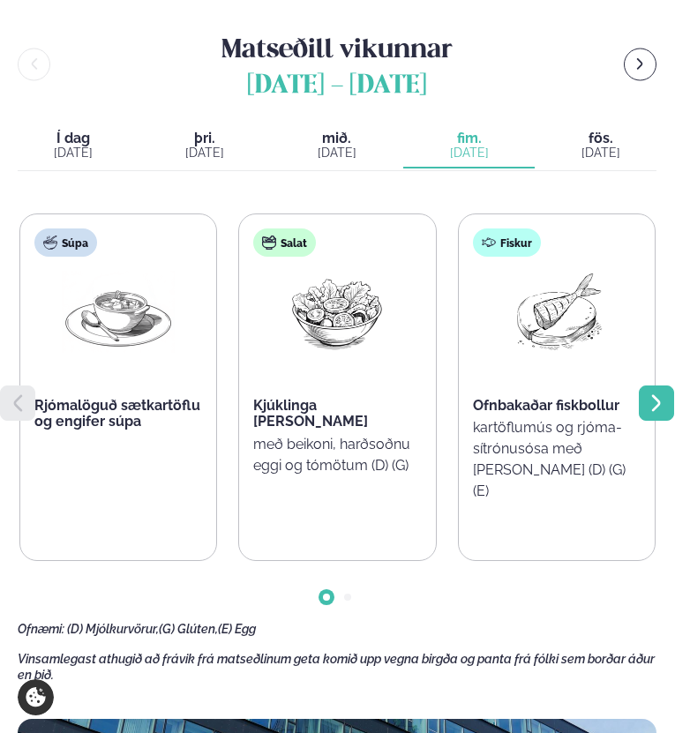
click at [662, 414] on icon at bounding box center [656, 402] width 21 height 21
